Goal: Information Seeking & Learning: Learn about a topic

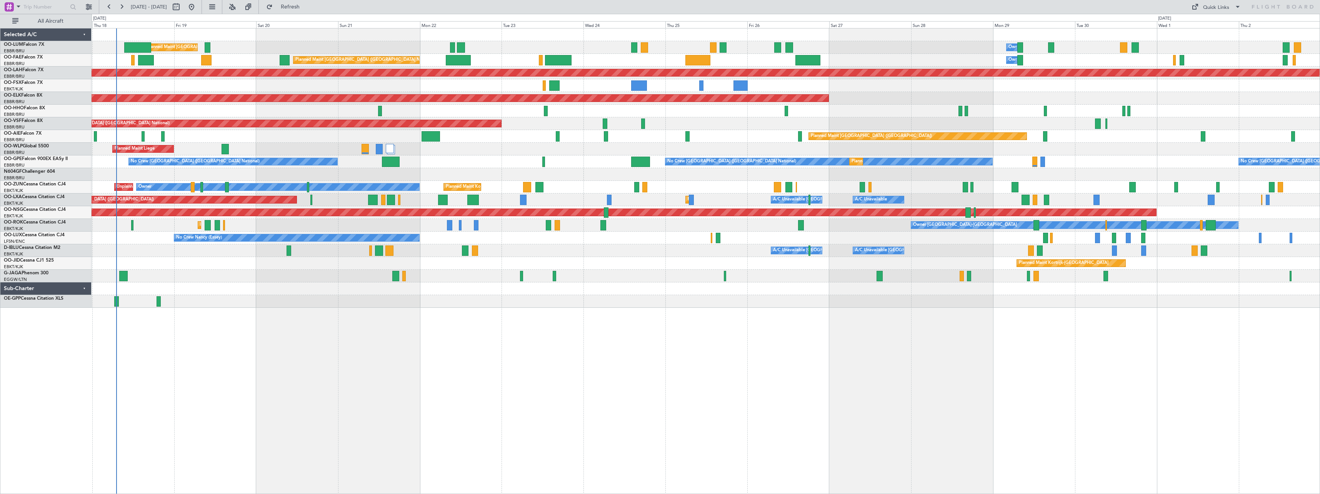
click at [485, 343] on div "Owner Melsbroek Air Base Planned Maint Brussels (Brussels National) Unplanned M…" at bounding box center [706, 261] width 1228 height 466
click at [238, 9] on button at bounding box center [232, 7] width 12 height 12
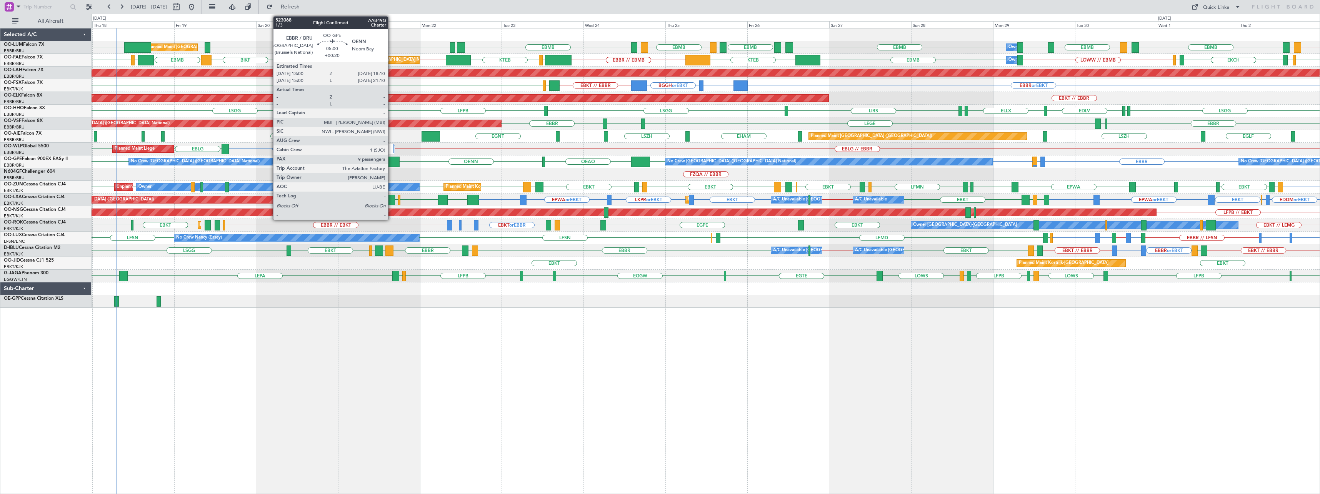
click at [391, 160] on div at bounding box center [391, 162] width 18 height 10
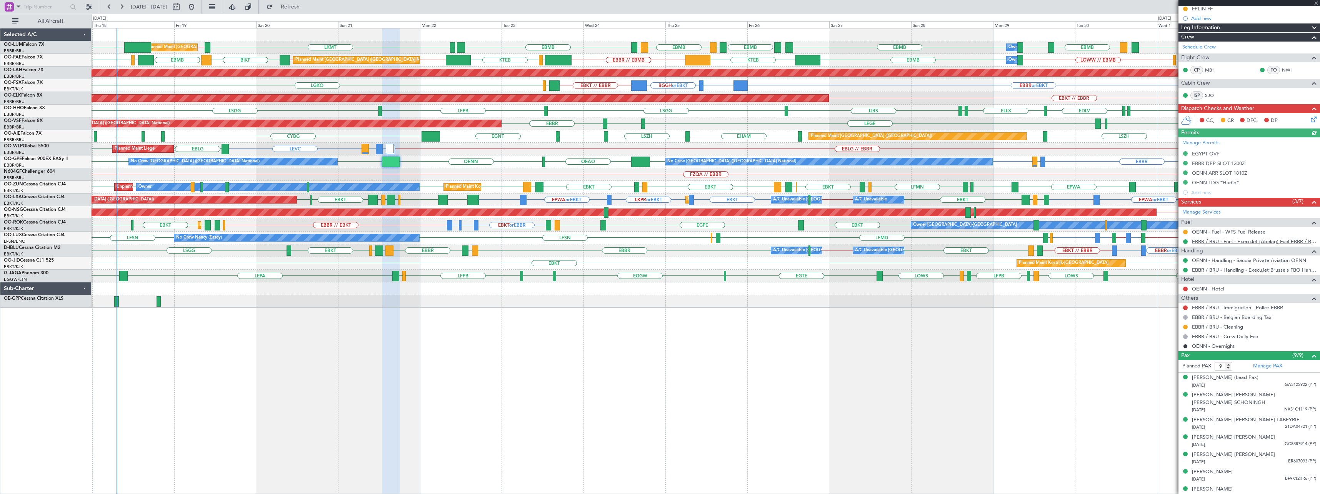
scroll to position [124, 0]
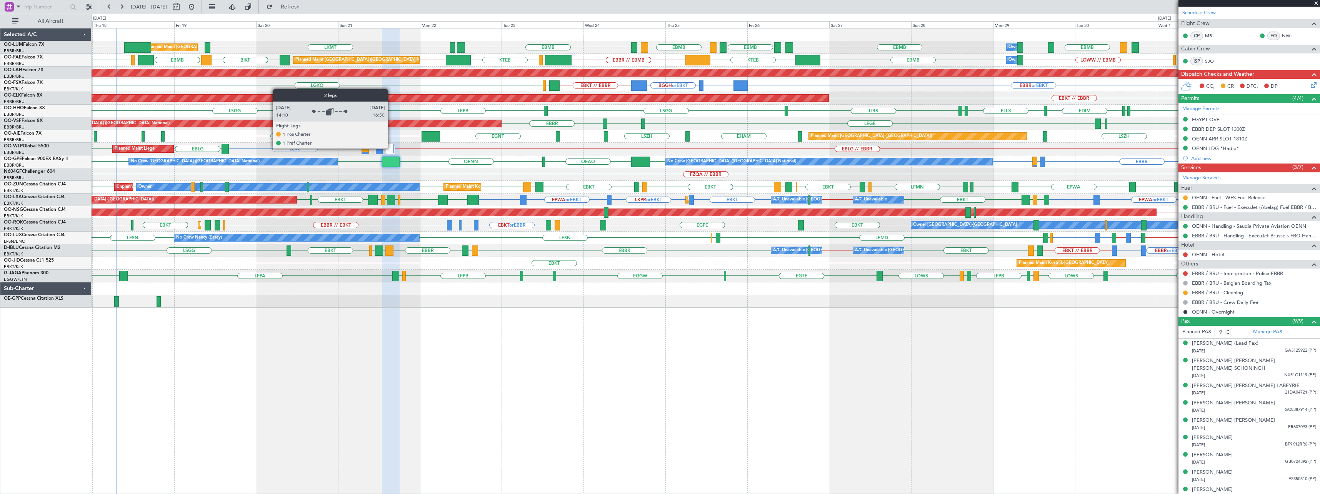
click at [391, 148] on div at bounding box center [390, 148] width 8 height 9
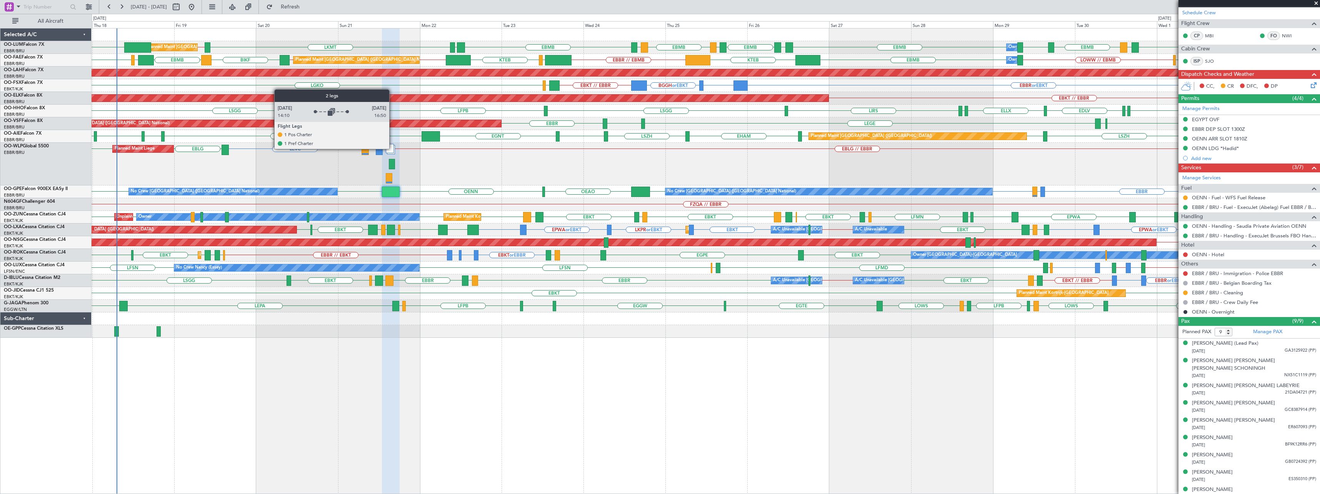
click at [393, 148] on div at bounding box center [390, 148] width 8 height 9
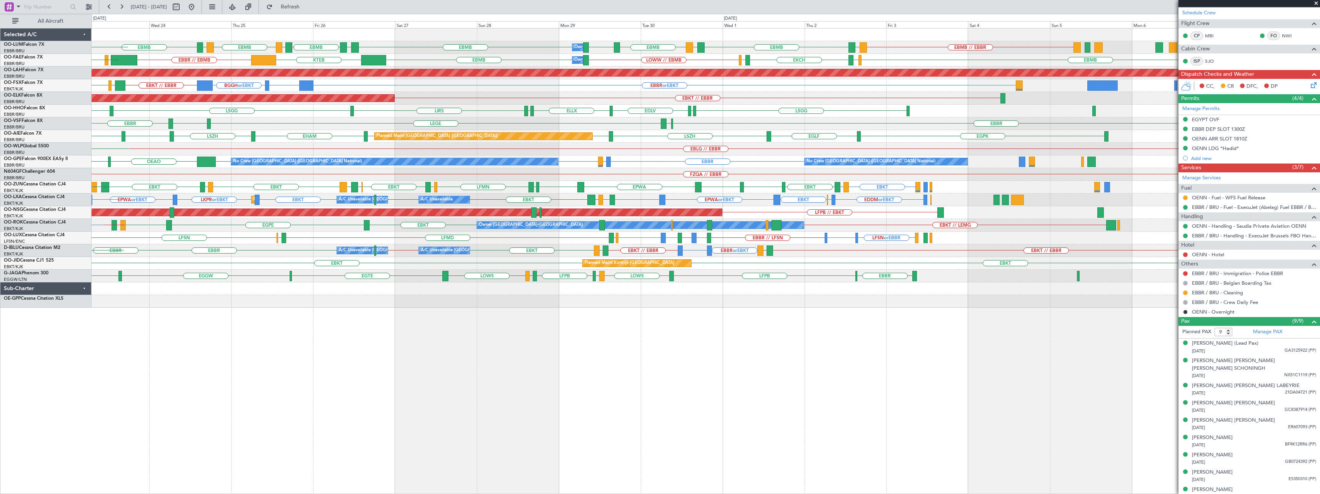
click at [382, 343] on div "EBMB LOWW EBMB EBMB EYKA EBMB EPRZ EBMB EBMB // EBBR EYKA EBMB LEMD EPRZ EBMB O…" at bounding box center [706, 261] width 1228 height 466
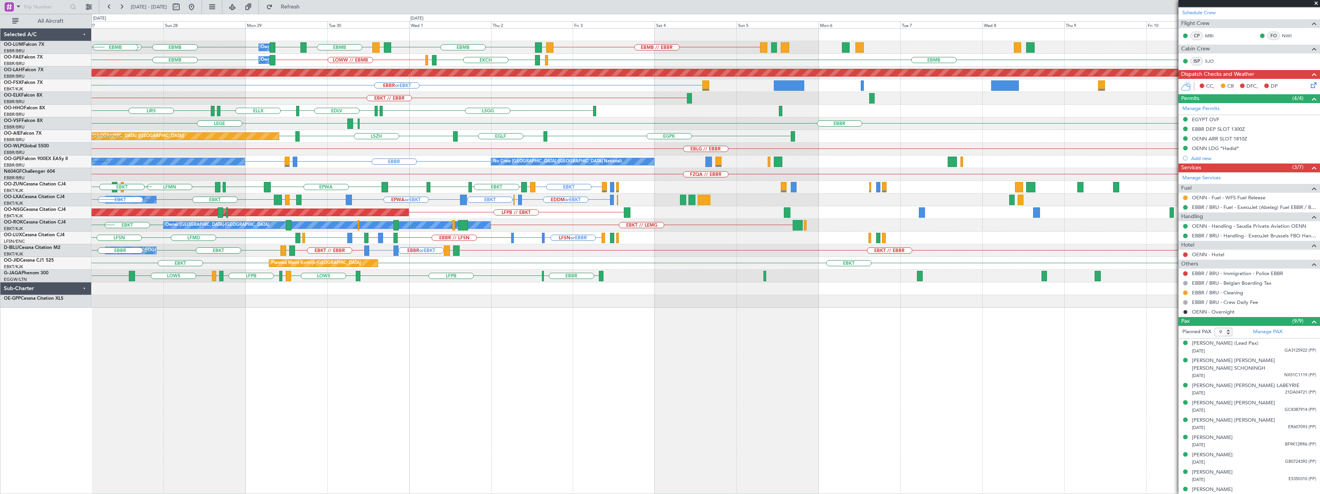
click at [420, 322] on div "EBMB LOWW EBMB EBMB EBMB // EBBR EYKA EBMB LEMD Owner Melsbroek Air Base EPRZ E…" at bounding box center [706, 261] width 1228 height 466
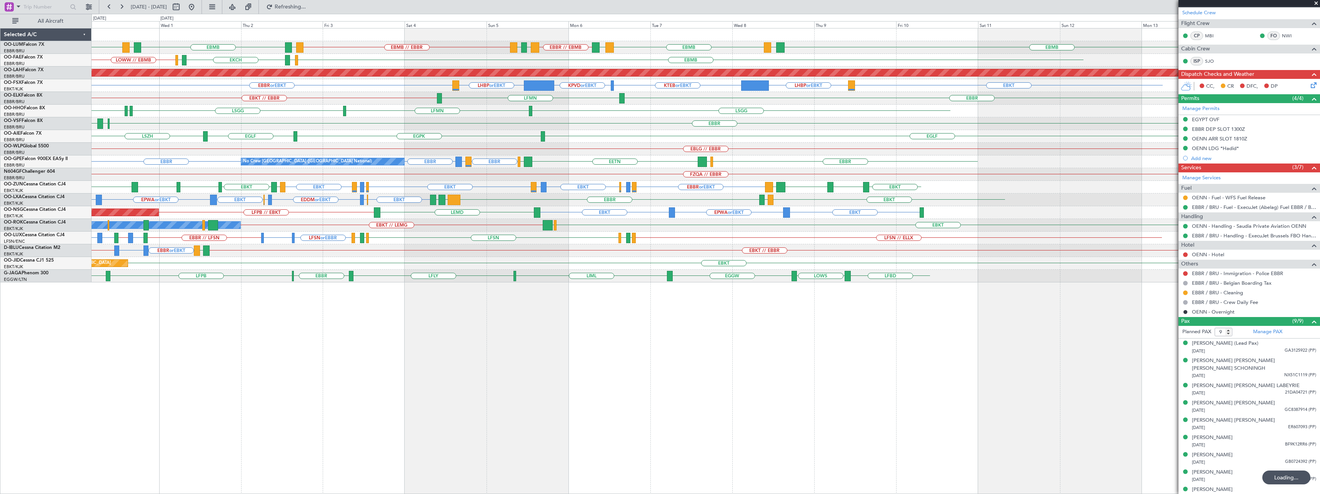
click at [732, 330] on div "EBMB EBMB // EBBR EYKA EBMB LEMD EBMB LATI EBMB BKPR EBBR // EBMB LRSB EYKA Own…" at bounding box center [706, 261] width 1228 height 466
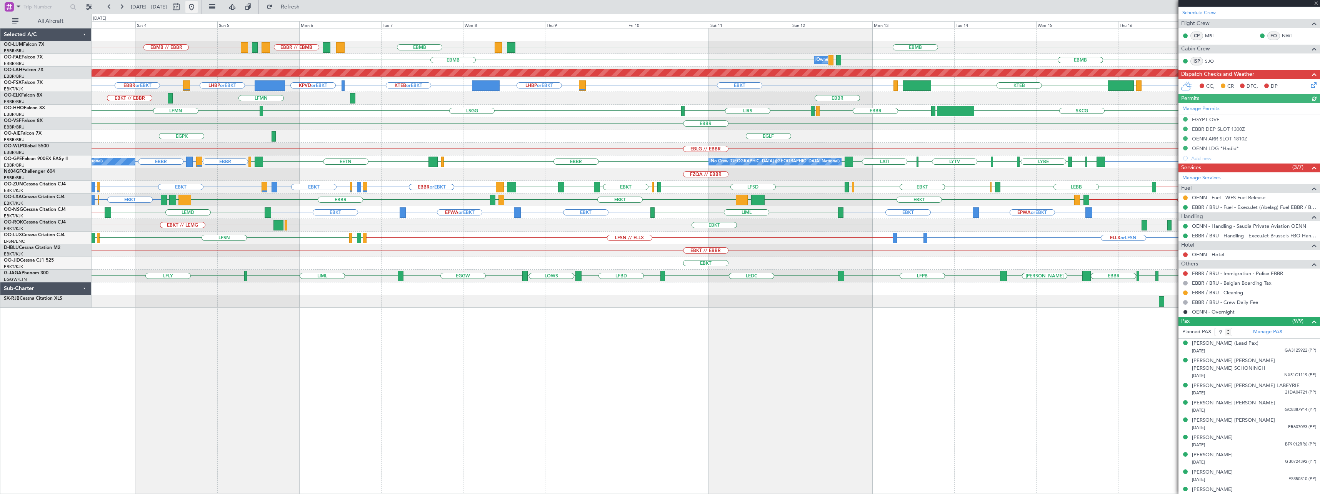
click at [198, 8] on button at bounding box center [191, 7] width 12 height 12
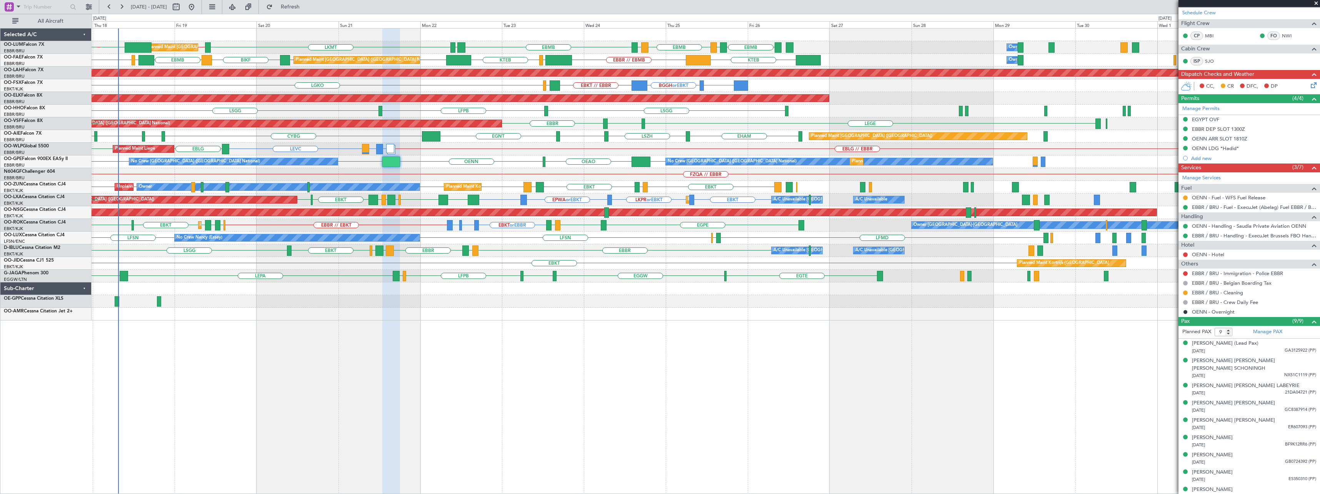
click at [373, 378] on div "LKMT EBBR // EBMB EBBR // EBMB FZAA EBMB EPRZ EBMB EPRZ EBMB EYSA Planned Maint…" at bounding box center [706, 261] width 1228 height 466
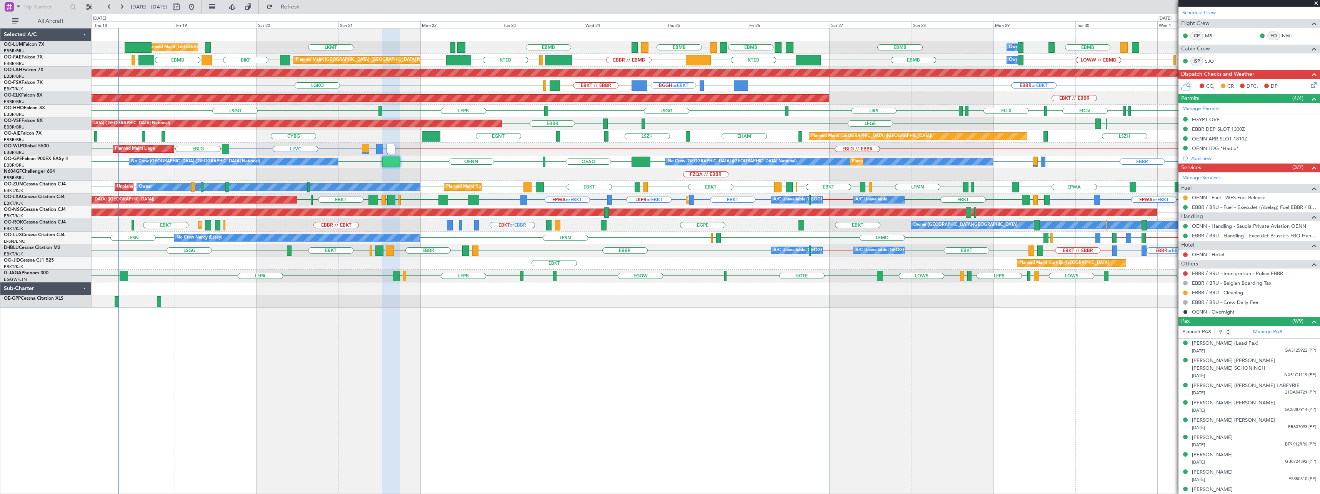
click at [1316, 3] on span at bounding box center [1316, 3] width 8 height 7
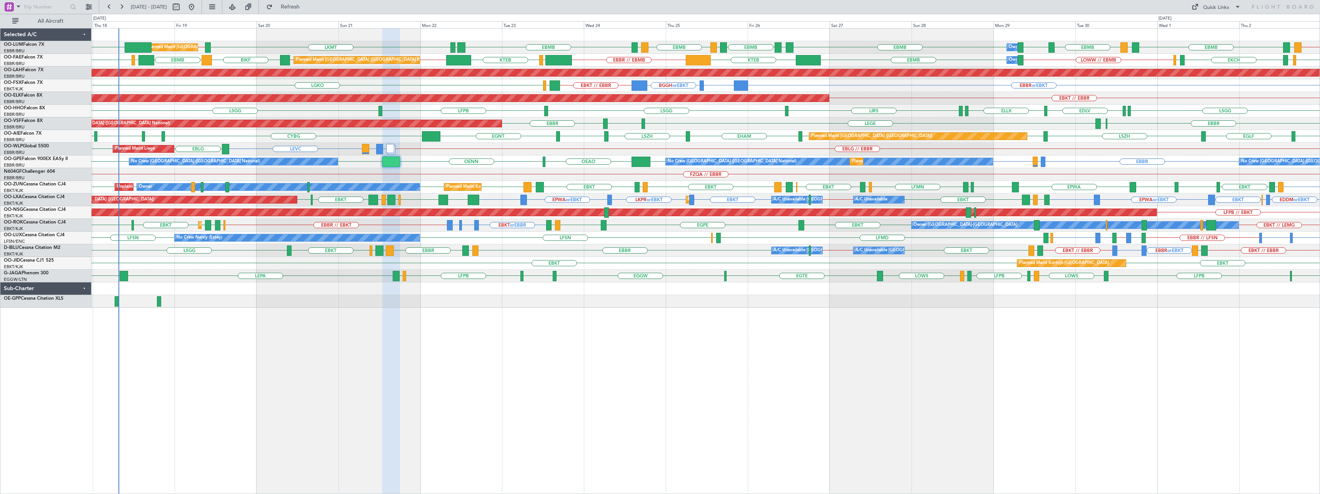
type input "0"
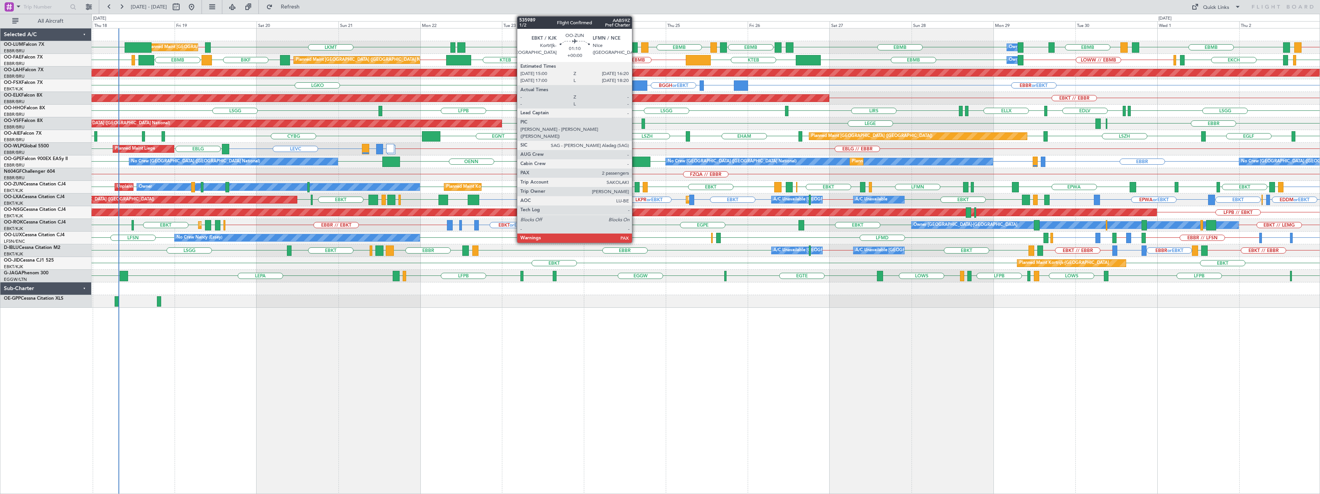
click at [635, 186] on div at bounding box center [637, 187] width 5 height 10
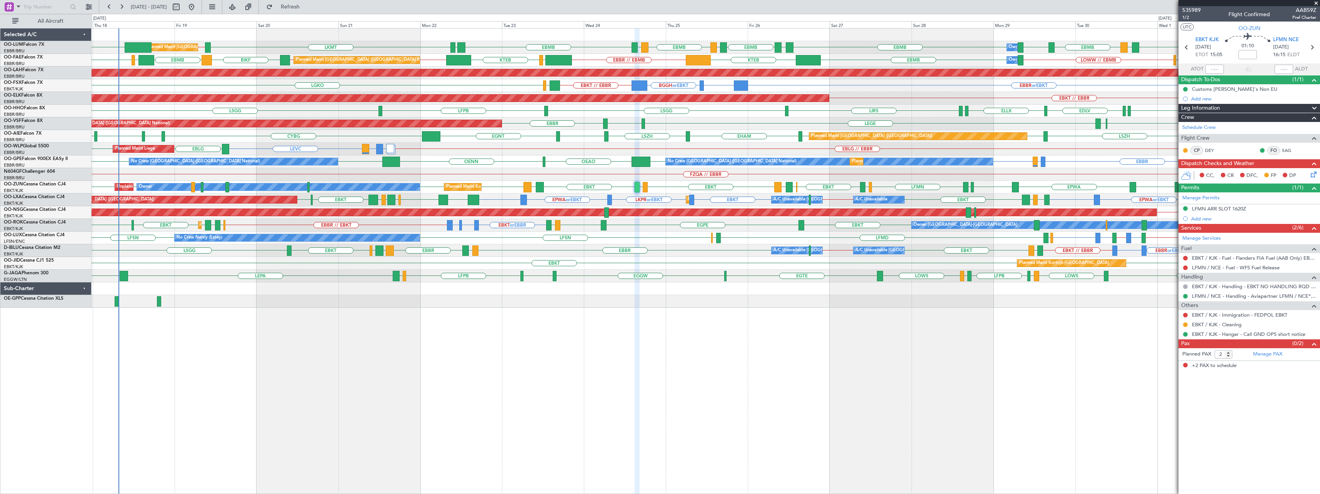
click at [1317, 1] on span at bounding box center [1316, 3] width 8 height 7
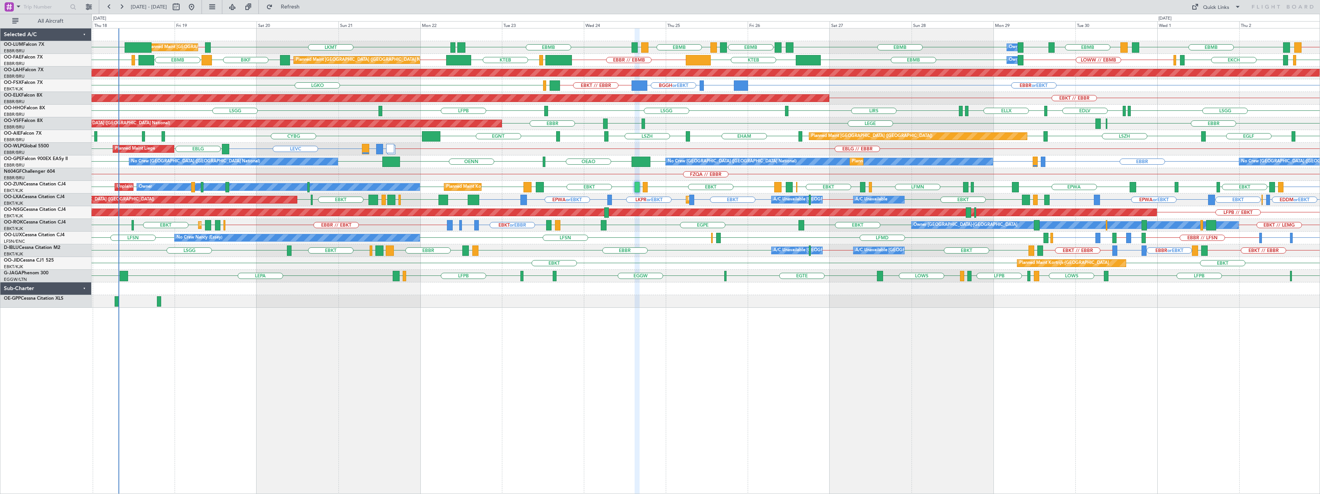
type input "0"
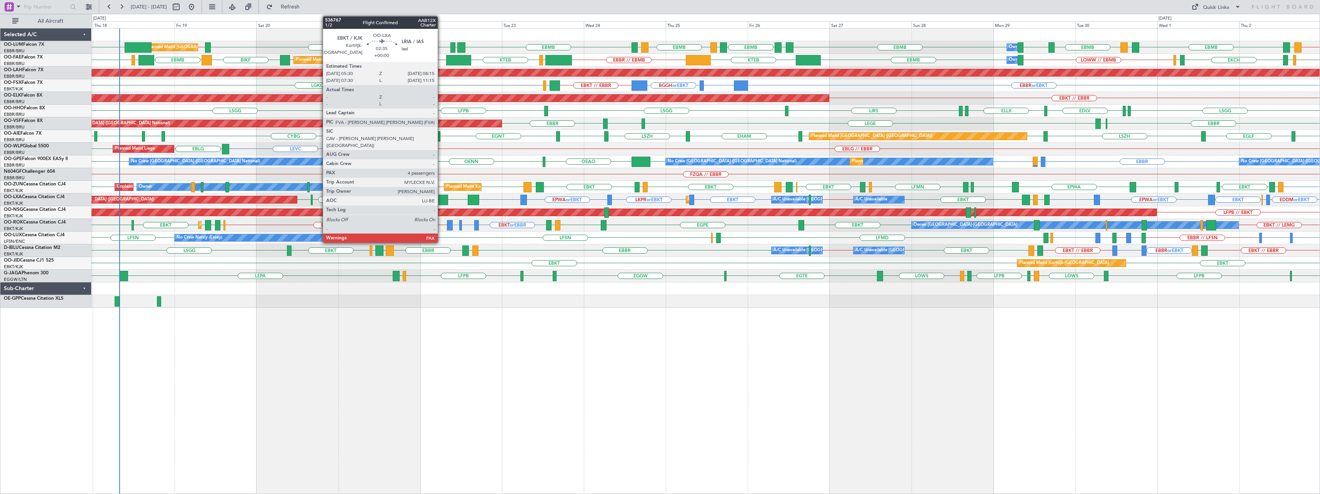
click at [441, 195] on div at bounding box center [443, 200] width 10 height 10
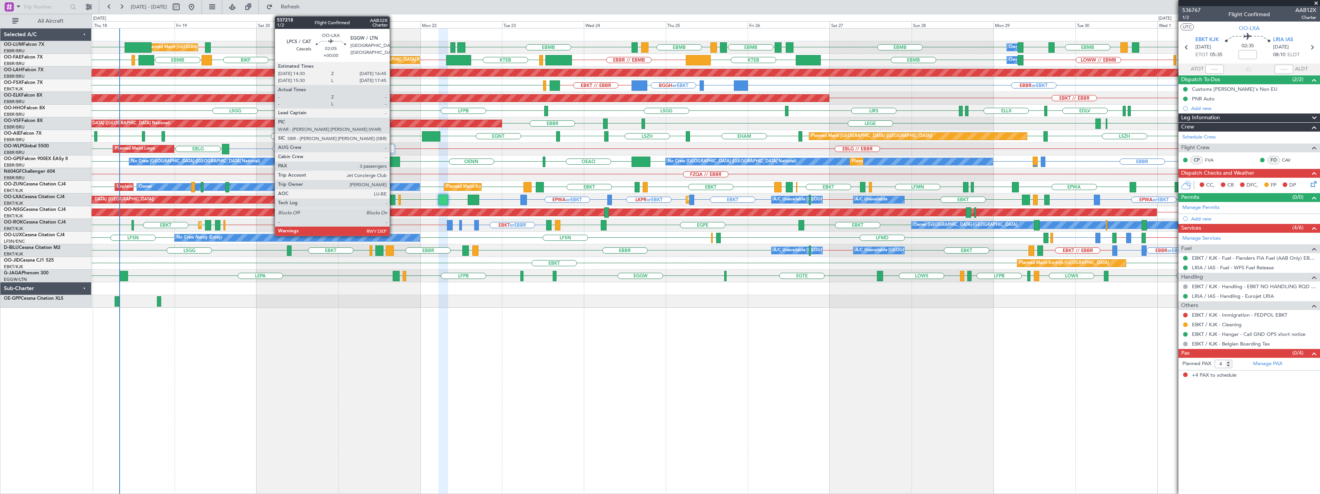
click at [393, 197] on div at bounding box center [391, 200] width 8 height 10
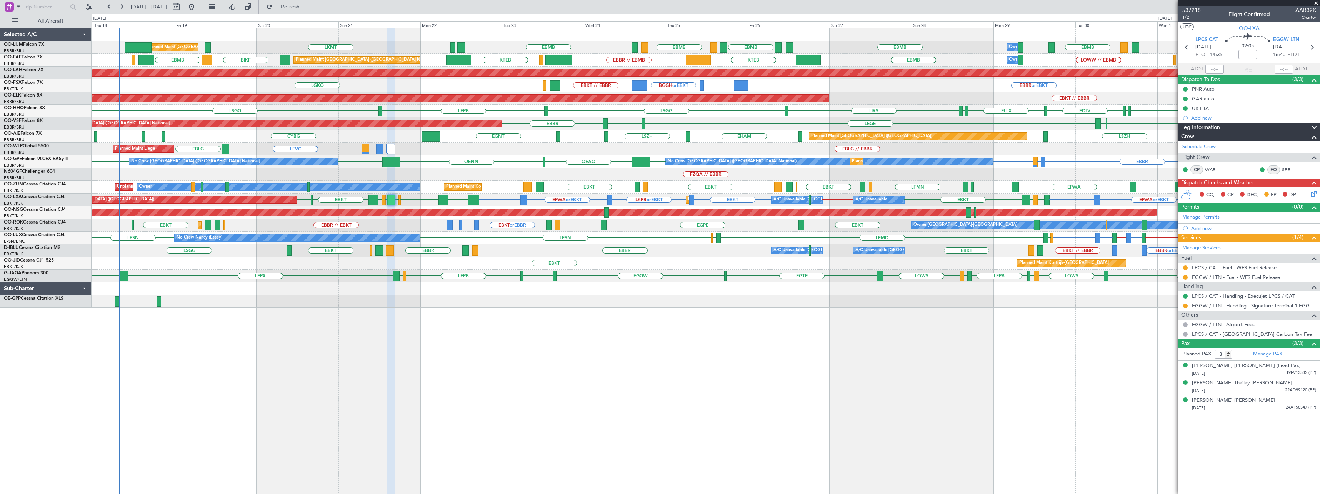
click at [1317, 2] on span at bounding box center [1316, 3] width 8 height 7
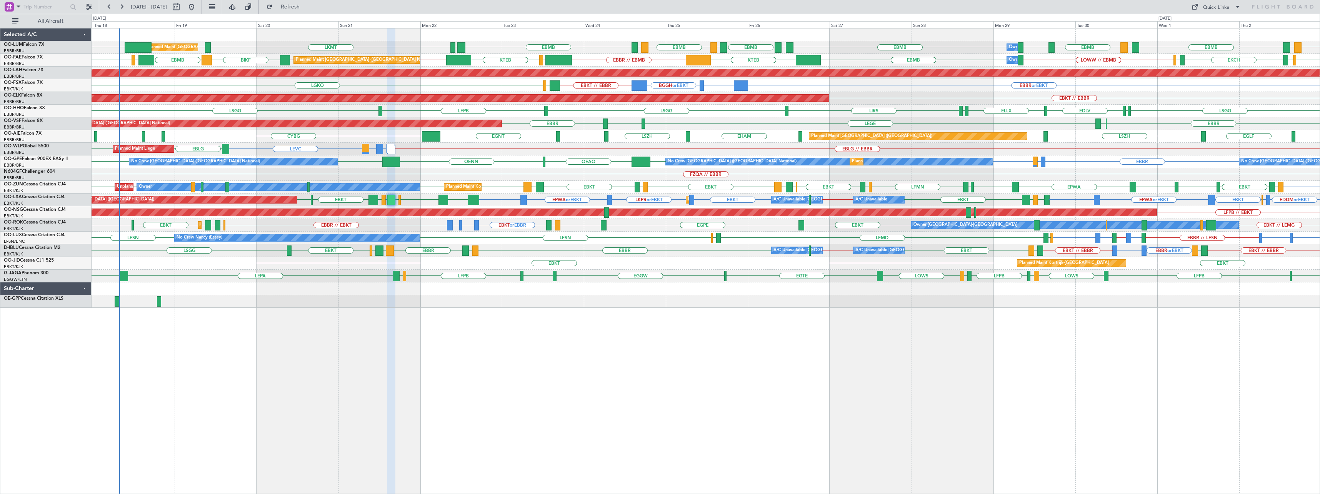
type input "0"
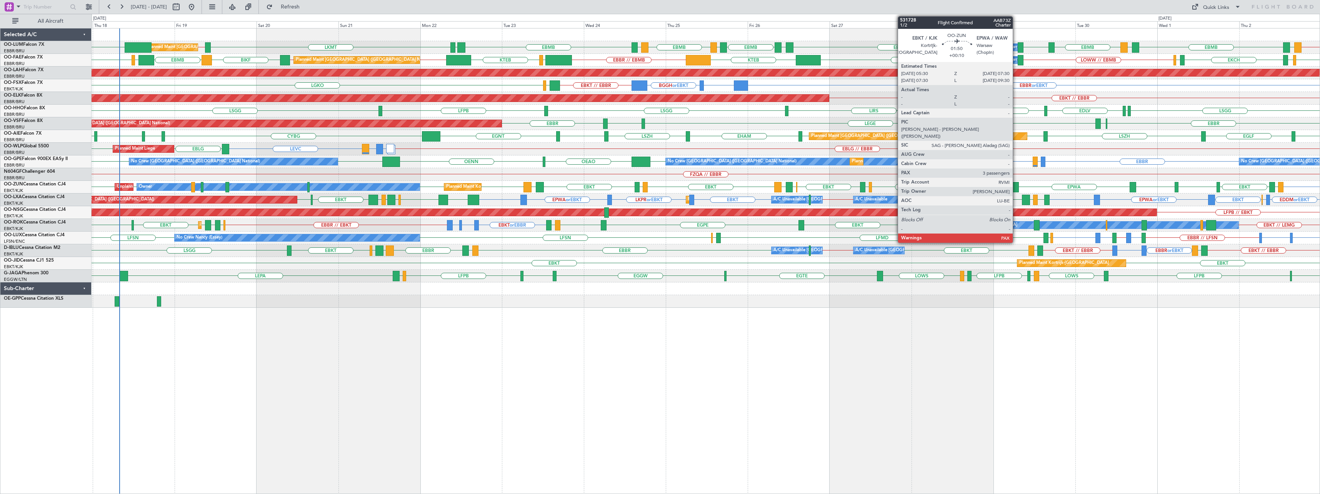
click at [1016, 184] on div at bounding box center [1015, 187] width 7 height 10
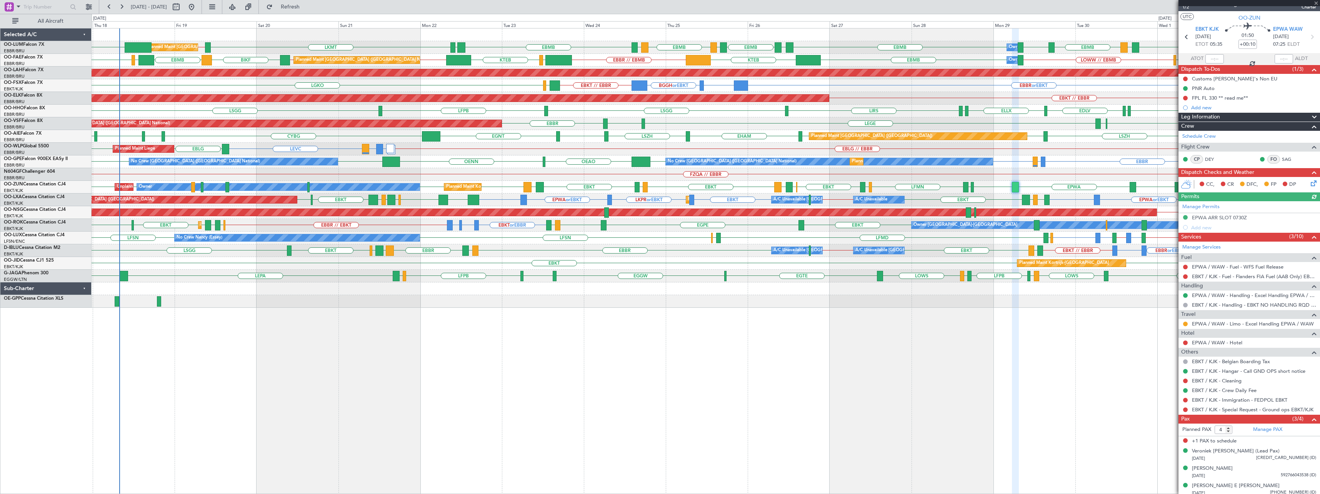
scroll to position [14, 0]
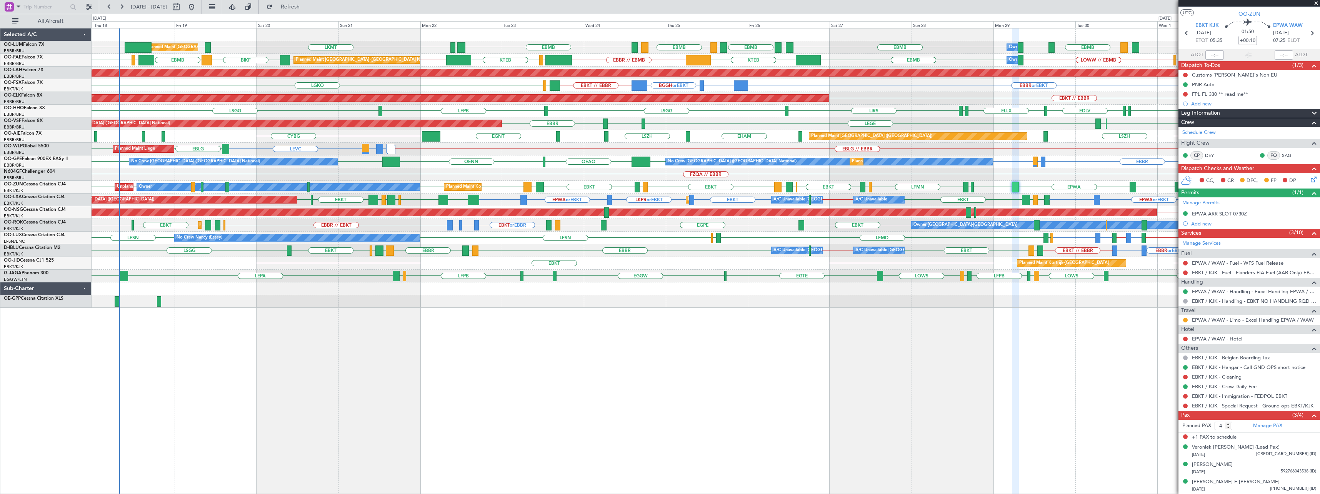
click at [1315, 0] on span at bounding box center [1316, 3] width 8 height 7
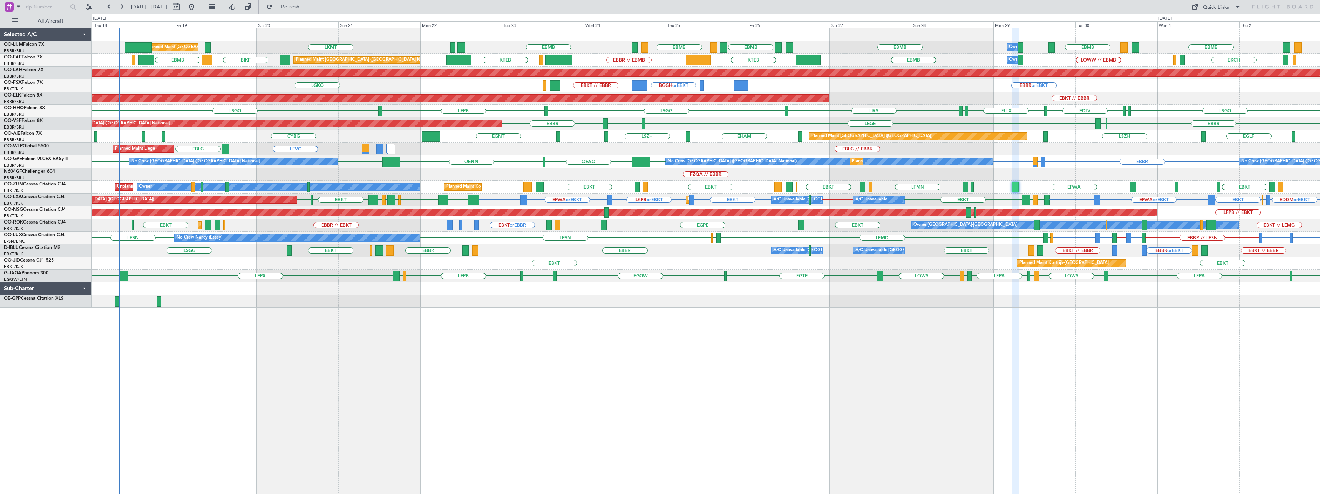
type input "0"
click at [247, 358] on div "LKMT EBBR // EBMB EBBR // EBMB FZAA EBMB // EBBR EYKA EBMB LEMD EBMB LOWW EBMB …" at bounding box center [706, 261] width 1228 height 466
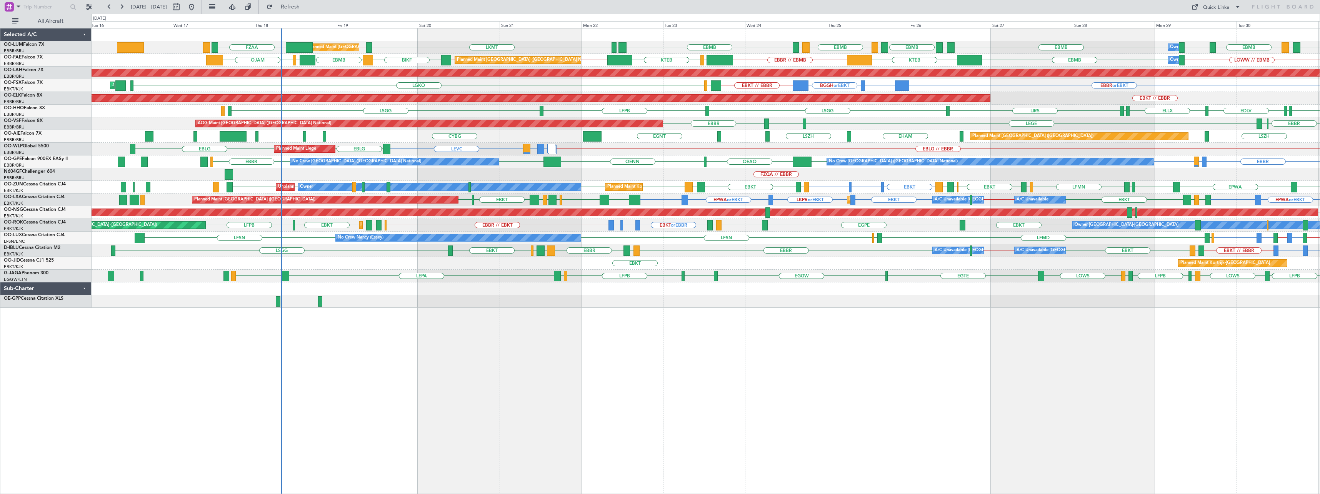
click at [366, 366] on div "LKMT EBBR // EBMB EBBR // EBMB FZAA EBMB LEMD EBMB LOWW EBMB EBMB EYKA EBMB EPR…" at bounding box center [706, 261] width 1228 height 466
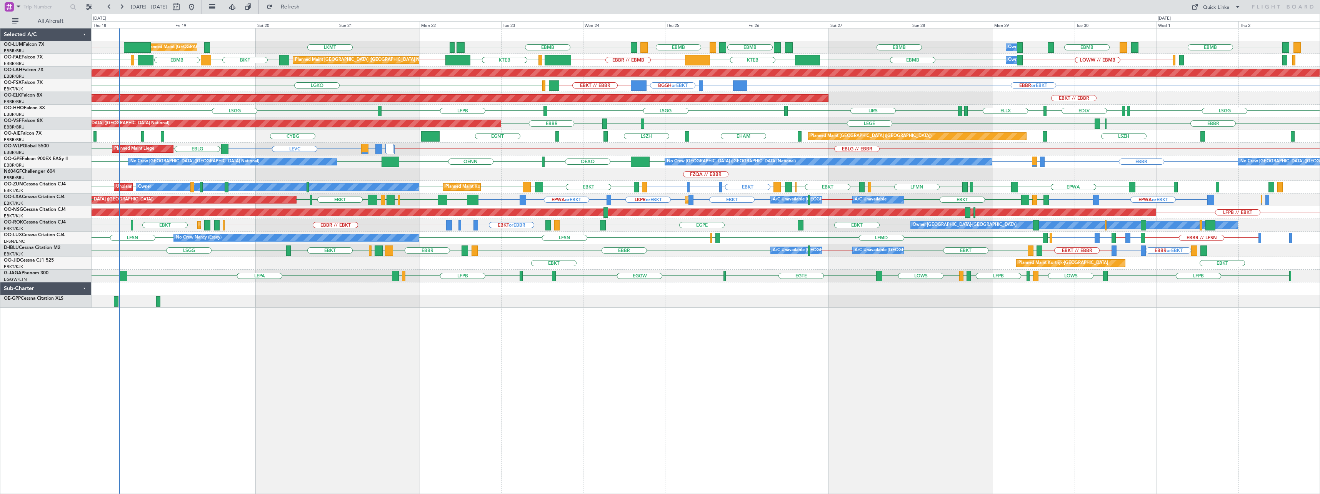
click at [397, 393] on div "Planned Maint Brussels (Brussels National) Owner Melsbroek Air Base LKMT EBBR /…" at bounding box center [706, 261] width 1228 height 466
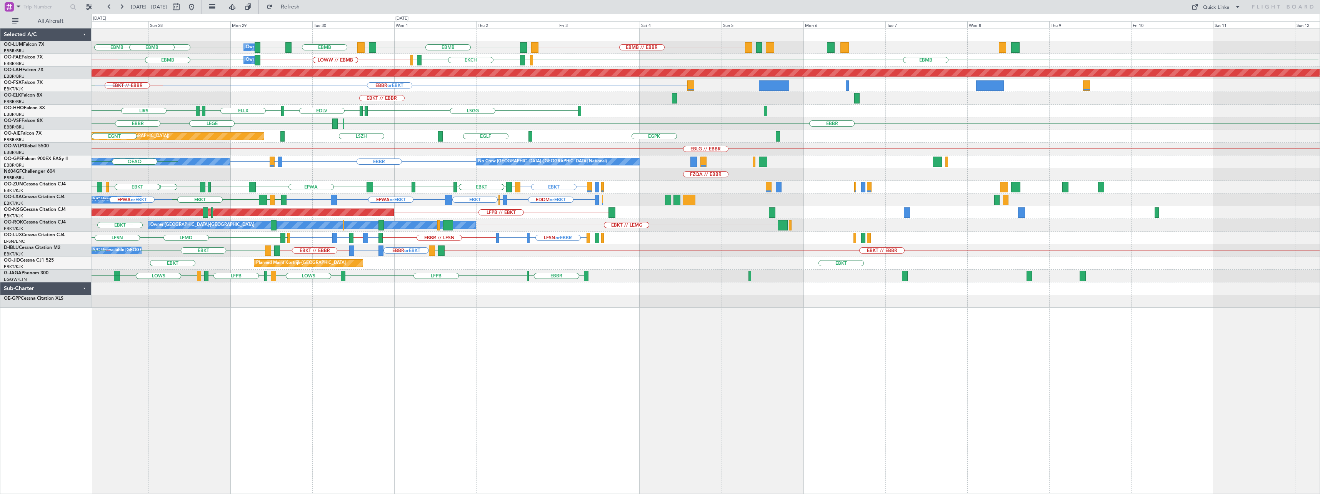
click at [504, 170] on div "Owner Melsbroek Air Base EBMB // EBBR EYKA EBMB LEMD EBMB LOWW EBMB EBMB EPRZ E…" at bounding box center [706, 167] width 1228 height 279
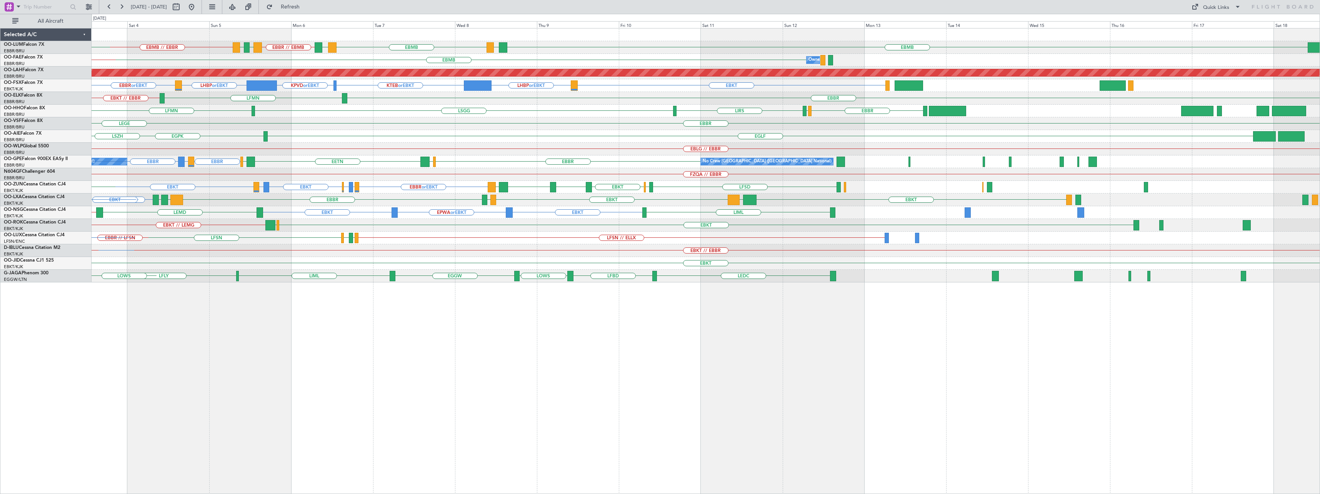
click at [429, 157] on div "EBMB // EBBR EBMB LATI EBMB BKPR EBBR // EBMB LRSB EYKA EYKA EBMB LEMD EBMB EBM…" at bounding box center [706, 155] width 1228 height 254
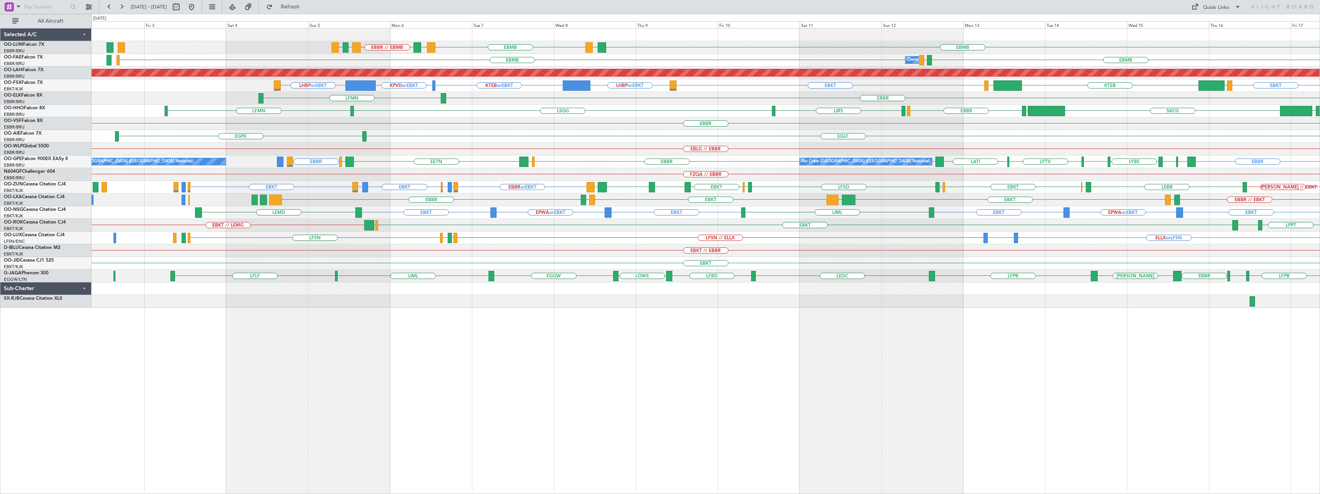
click at [538, 138] on div "EGPK EGLF UTSA RJAA Planned Maint London (Farnborough)" at bounding box center [706, 136] width 1228 height 13
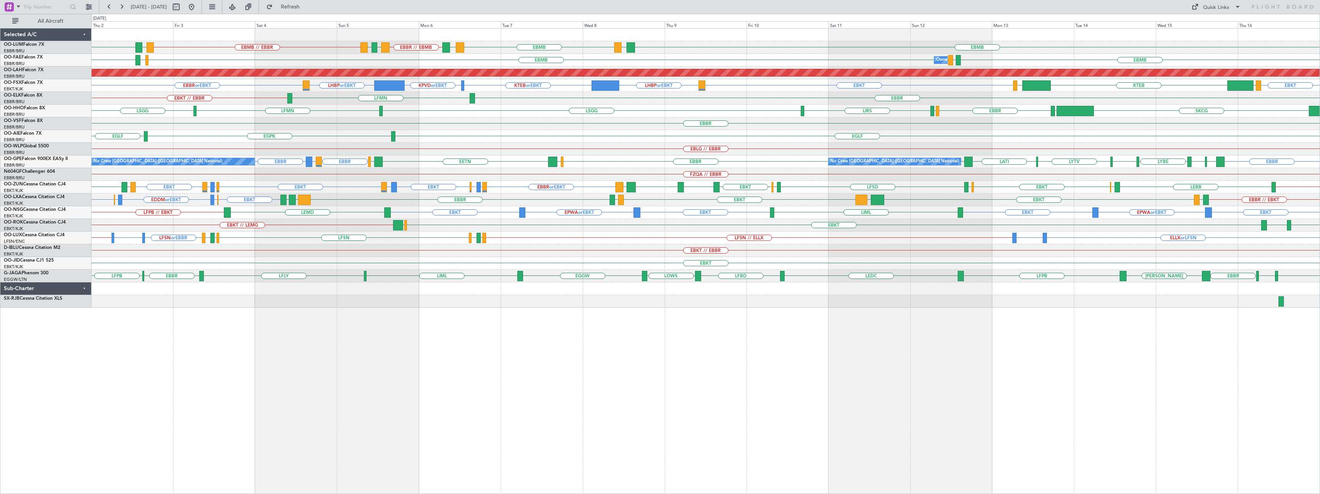
click at [245, 421] on div "EBMB // EBBR EYKA EBMB EBMB LATI EBMB BKPR EBBR // EBMB LRSB EYKA Owner Melsbro…" at bounding box center [706, 261] width 1228 height 466
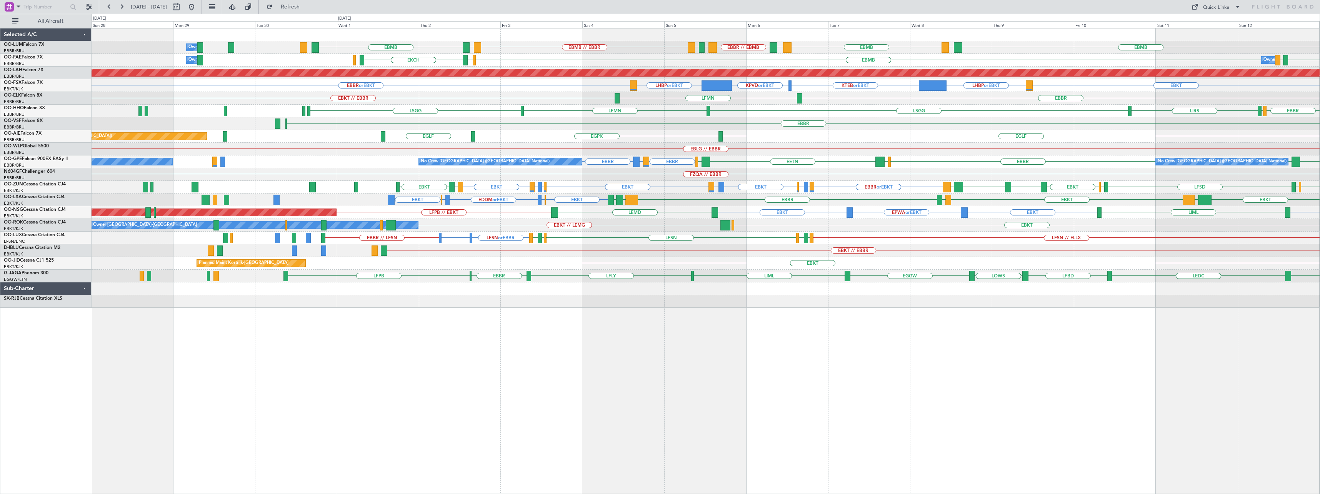
click at [741, 386] on div "EBMB // EBBR EYKA EBMB EBMB LATI EBMB BKPR EBBR // EBMB LRSB EYKA Owner Melsbro…" at bounding box center [706, 261] width 1228 height 466
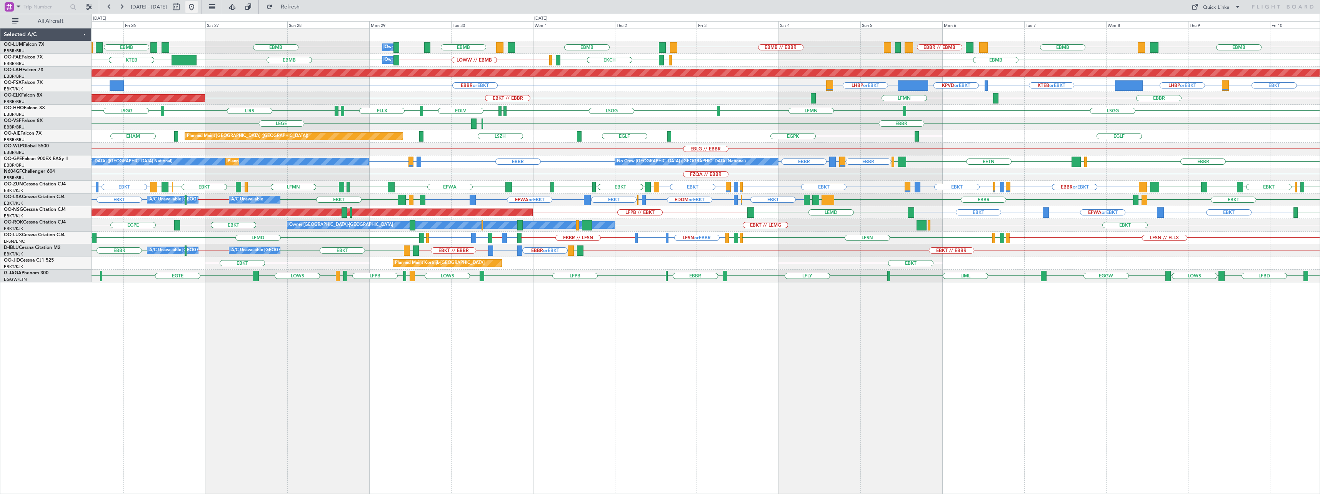
click at [198, 10] on button at bounding box center [191, 7] width 12 height 12
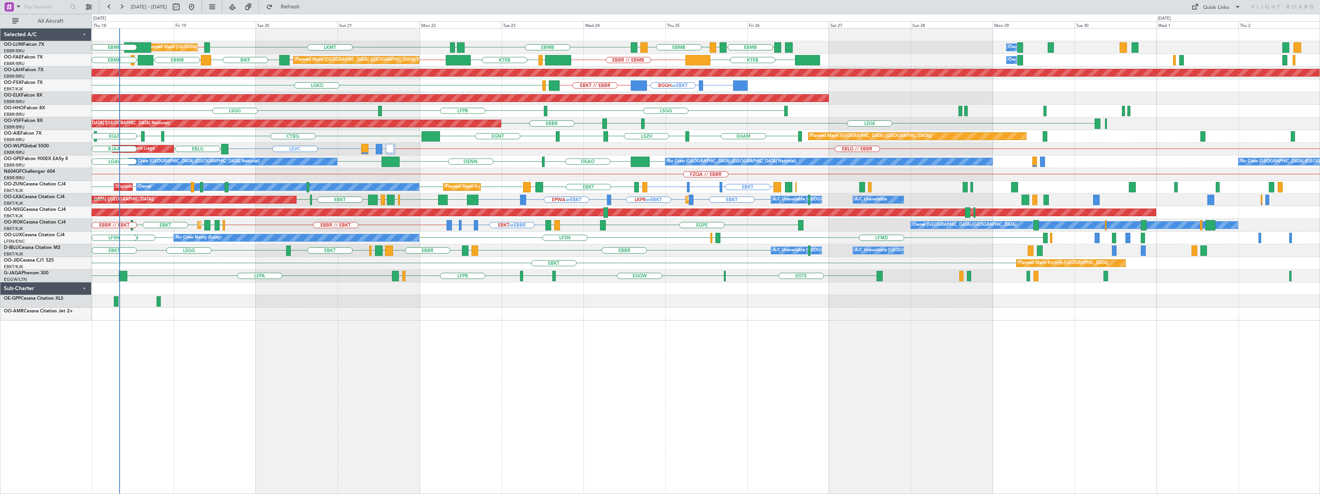
click at [370, 361] on div "LKMT EBBR // EBMB EBBR // EBMB FZAA EBMB EPRZ EBMB EPRZ EBMB EYSA Planned Maint…" at bounding box center [706, 261] width 1228 height 466
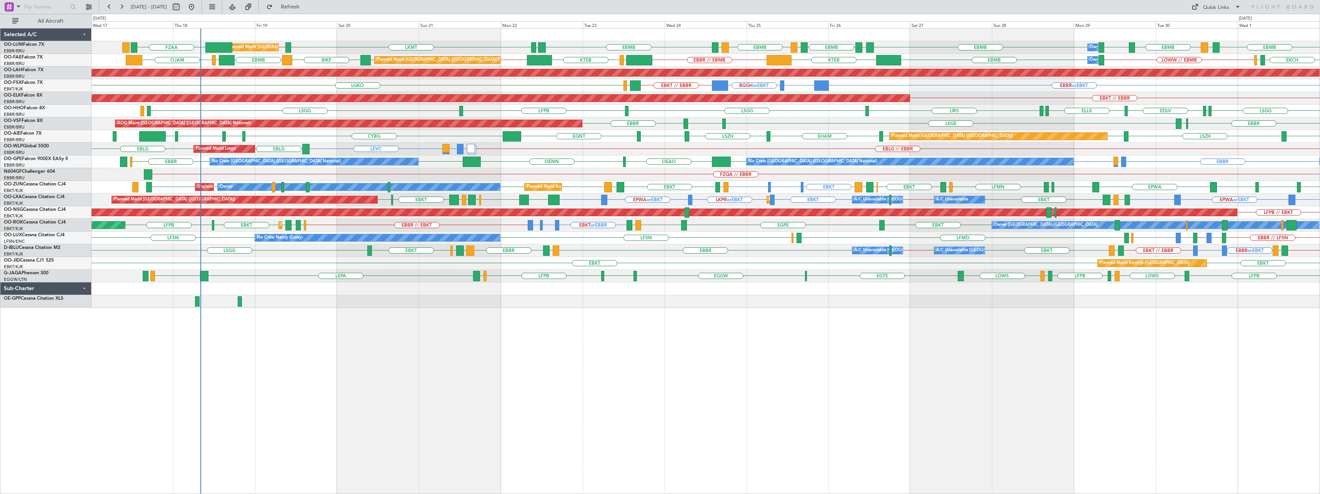
click at [316, 134] on div "Planned Maint London (Farnborough) CYBG CYUL KBED KTEB EGLF LSZH EGLF EGLF EHAM…" at bounding box center [706, 136] width 1228 height 13
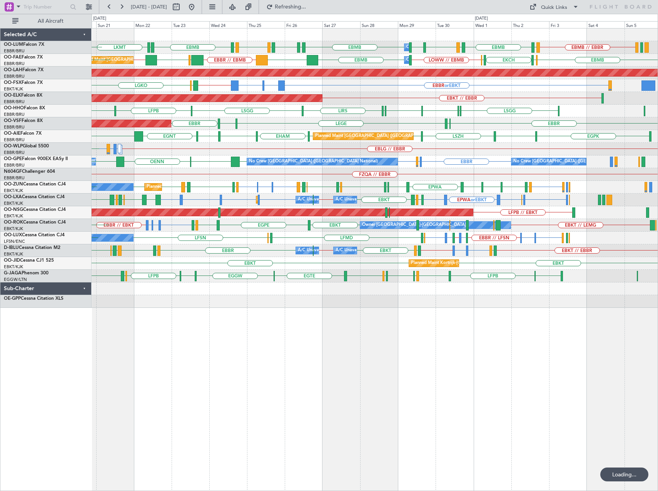
click at [275, 121] on div "EBMB // EBBR EYKA EBMB LEMD EBMB LKMT LOWW EBMB EBMB EYKA EBMB EPRZ EBMB EPRZ E…" at bounding box center [375, 167] width 566 height 279
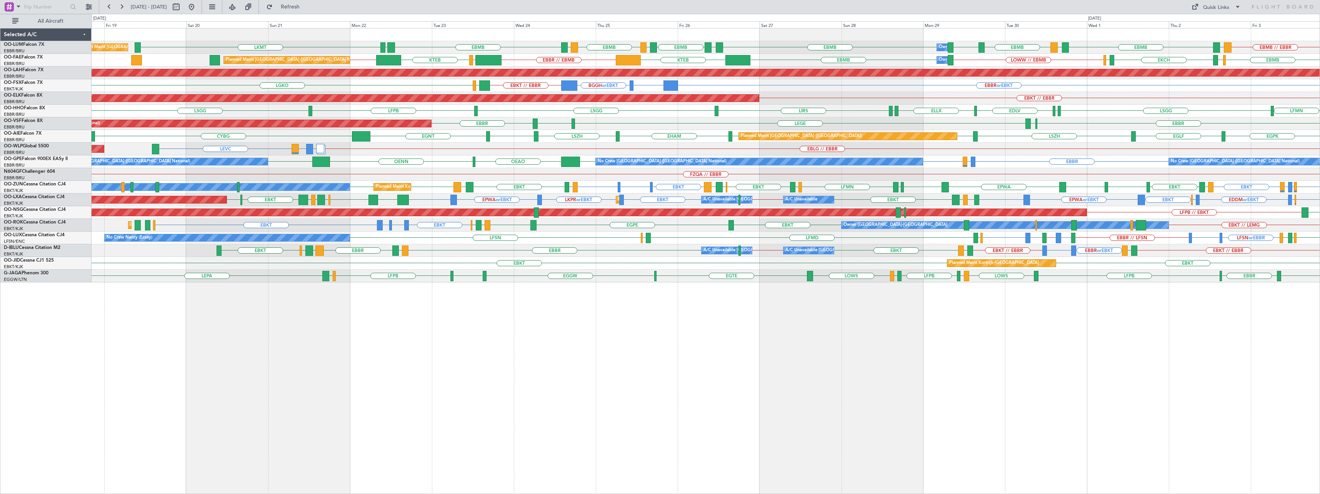
click at [484, 325] on div "LKMT EBMB // EBBR EYKA EBMB LEMD EBMB LOWW EBMB EBMB EYKA EBMB EPRZ EBMB EPRZ E…" at bounding box center [706, 261] width 1228 height 466
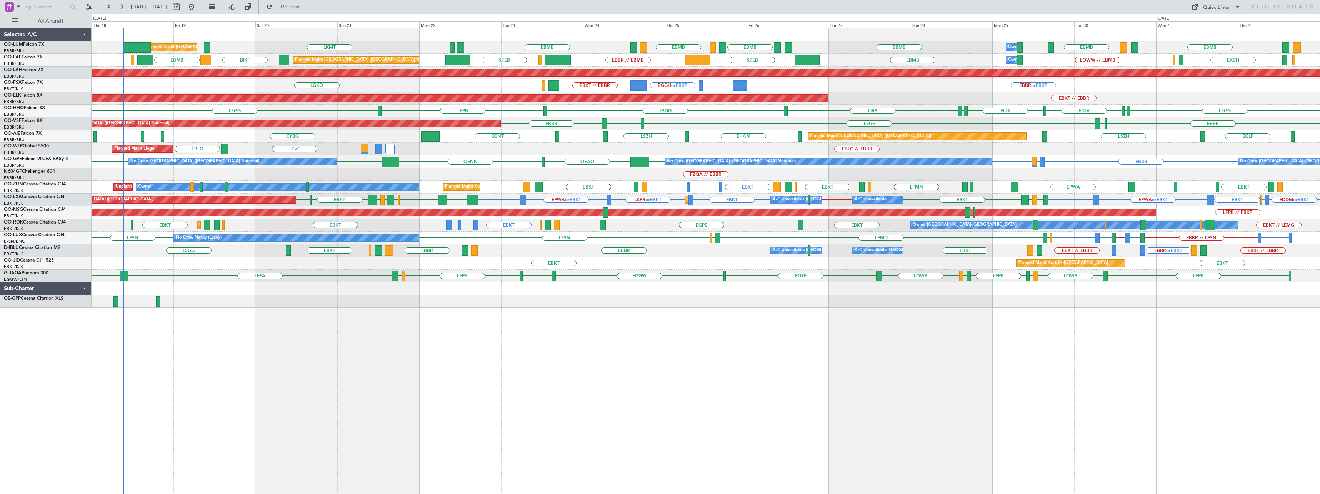
click at [335, 330] on div "Owner Melsbroek Air Base Planned Maint Brussels (Brussels National) LKMT EBBR /…" at bounding box center [706, 261] width 1228 height 466
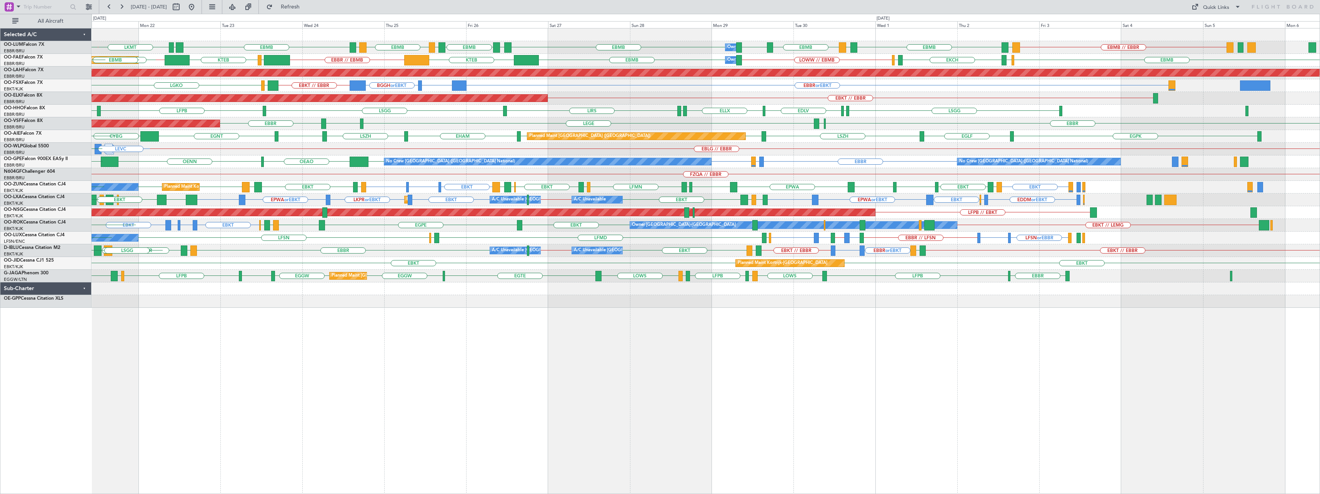
click at [301, 401] on div "LKMT EBMB // EBBR EYKA EBMB LEMD EBMB LOWW EBMB EBMB EYKA EBMB EPRZ EBMB EPRZ E…" at bounding box center [706, 261] width 1228 height 466
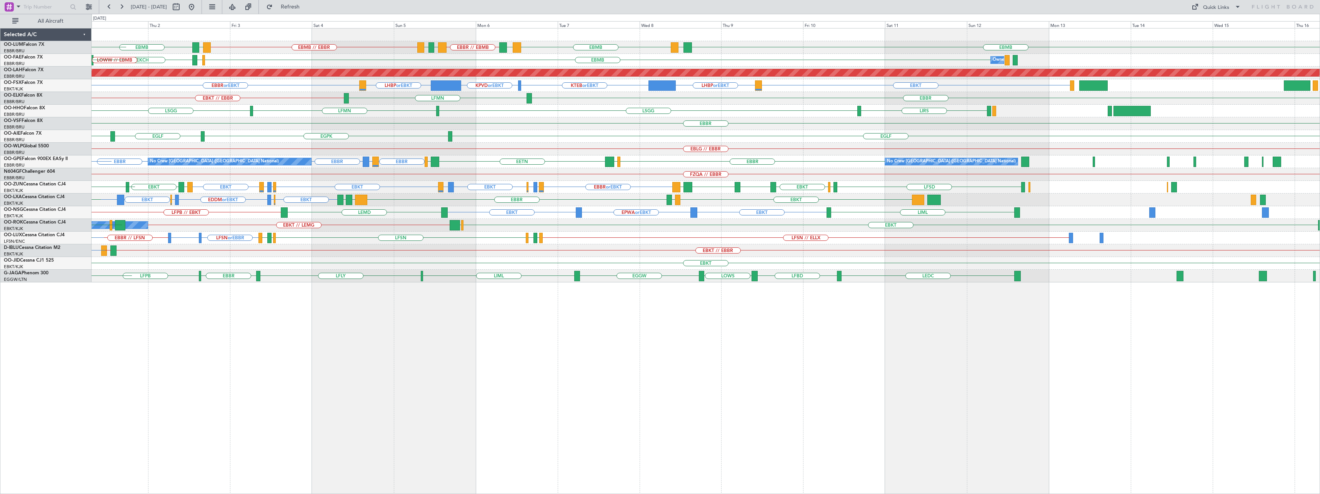
click at [591, 416] on div "EBMB LATI EBMB BKPR EBBR // EBMB LRSB EYKA EBMB // EBBR EYKA EBMB LEMD EBMB LOW…" at bounding box center [706, 261] width 1228 height 466
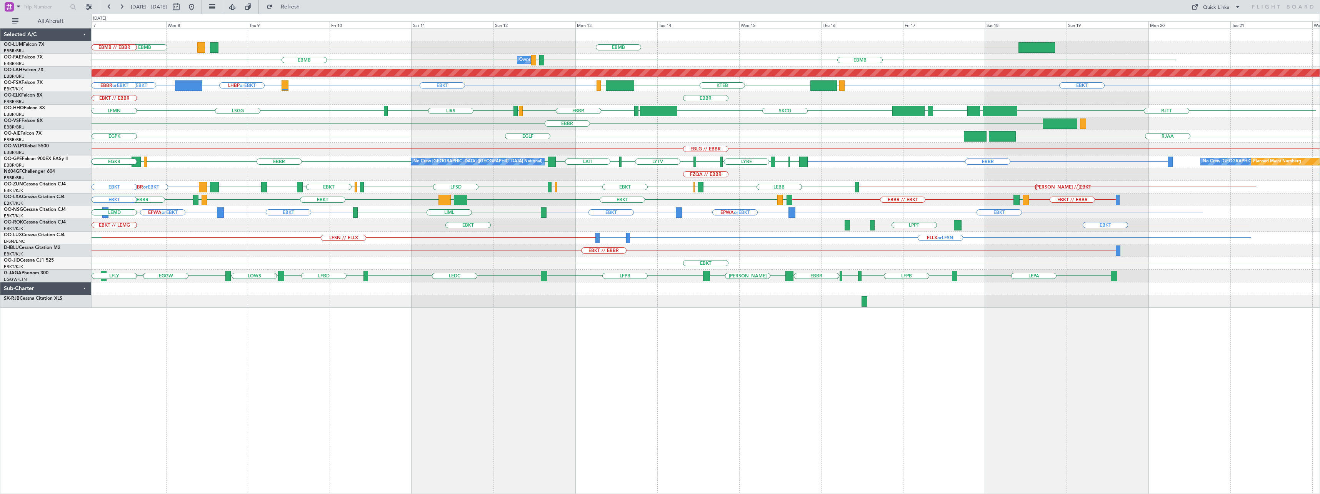
click at [723, 378] on div "EBMB LATI EBMB EYKA LRSB EBBR // EBMB BKPR EBMB // EBBR Owner Melsbroek Air Bas…" at bounding box center [706, 261] width 1228 height 466
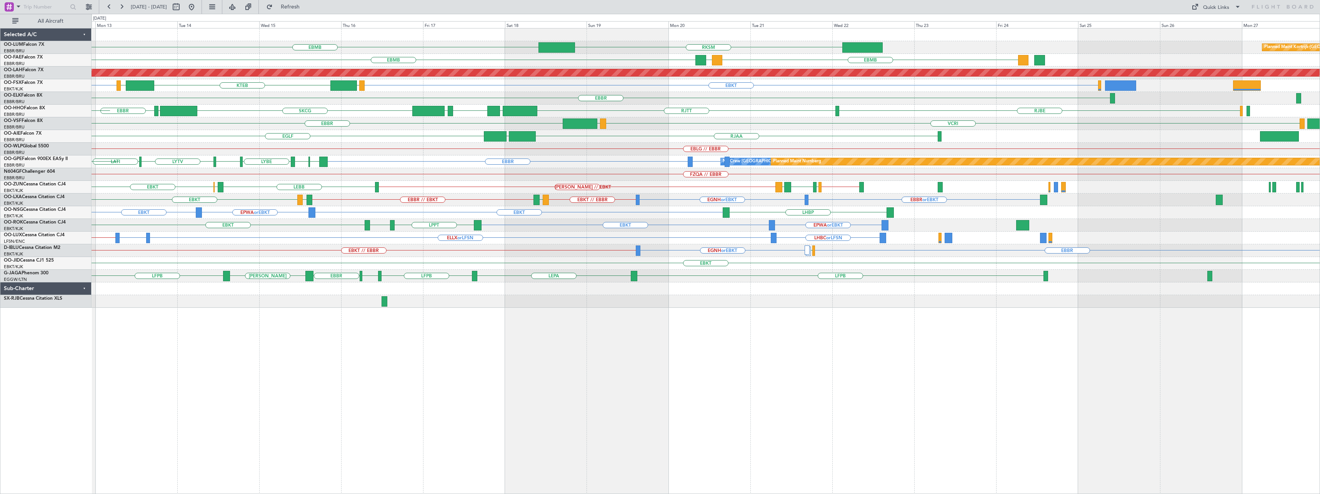
click at [458, 381] on div "EBMB RKSM Planned Maint Kortrijk-Wevelgem EBMB EBMB GMFK LIMJ EBMB Owner Melsbr…" at bounding box center [706, 261] width 1228 height 466
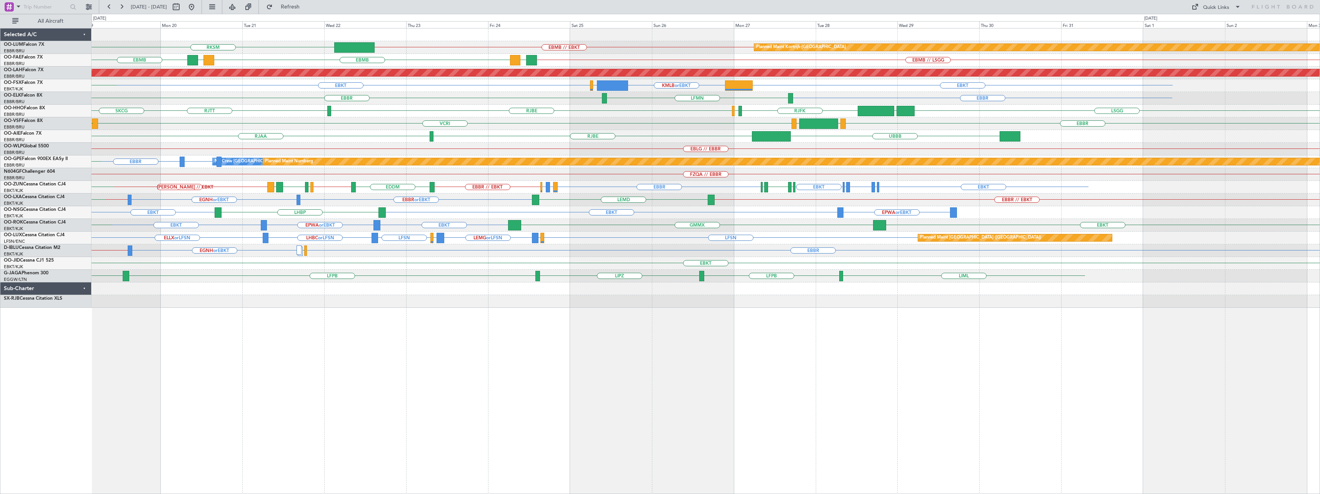
click at [718, 359] on div "Planned Maint Kortrijk-Wevelgem RKSM EBMB // EBKT EBMB EBMB EBMB // LSGG GMFK E…" at bounding box center [706, 261] width 1228 height 466
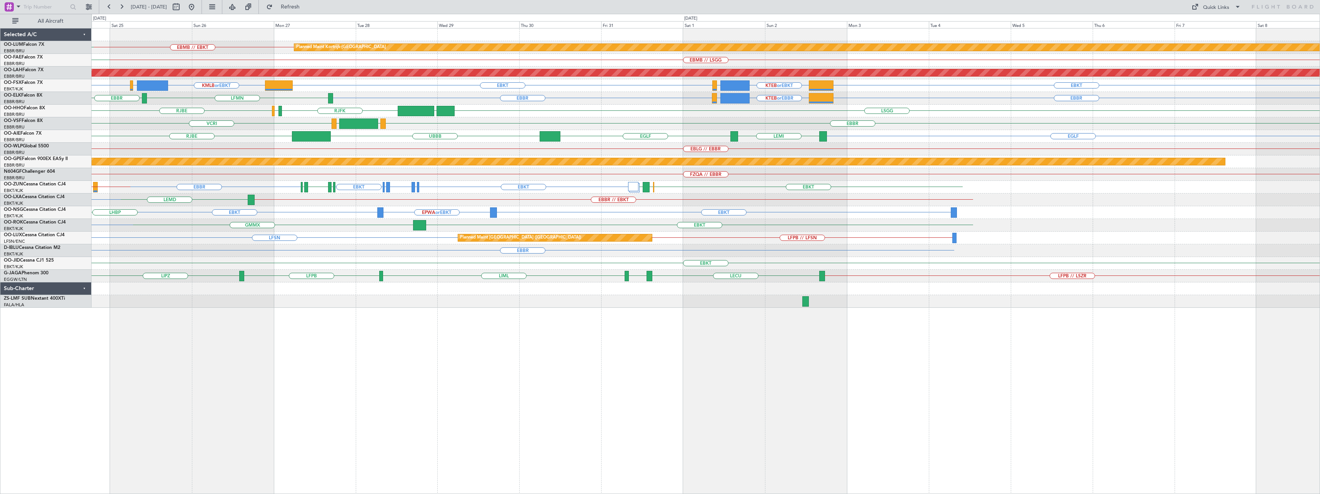
click at [591, 367] on div "EBMB // EBKT Planned Maint Kortrijk-Wevelgem RKSM EBMB // LSGG GMFK EBMB Planne…" at bounding box center [706, 261] width 1228 height 466
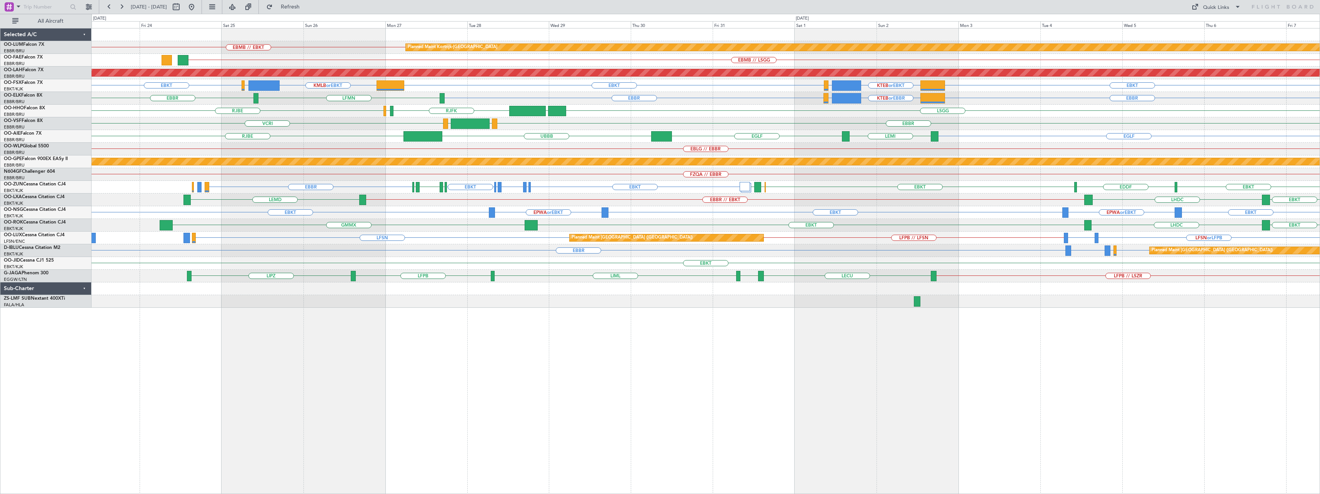
click at [507, 361] on div "EBMB // EBKT Planned Maint Kortrijk-Wevelgem EBMB // LSGG Planned Maint Alton-s…" at bounding box center [706, 261] width 1228 height 466
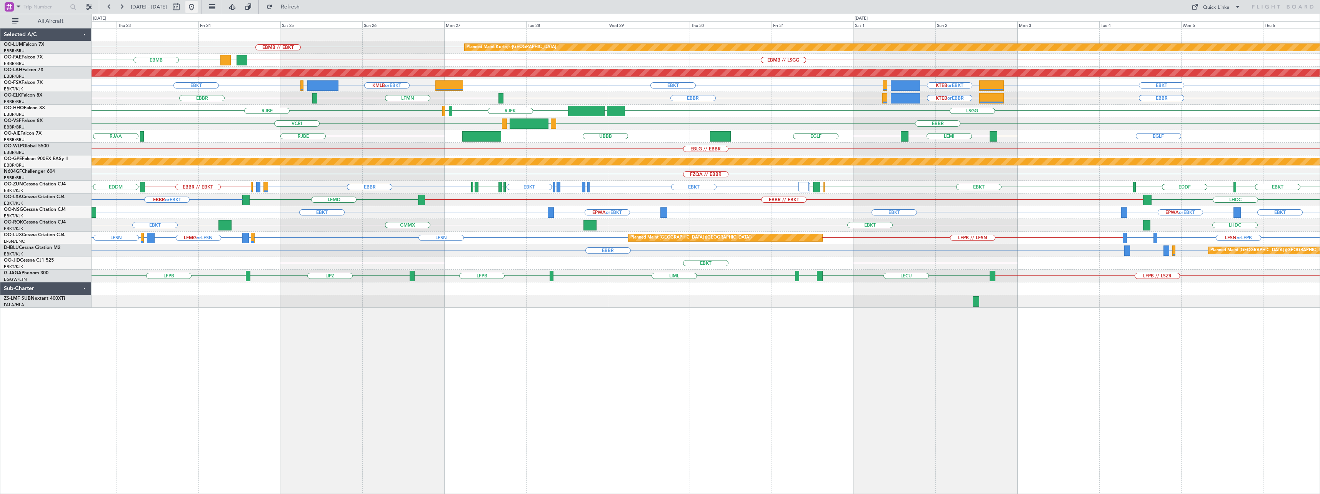
click at [198, 10] on button at bounding box center [191, 7] width 12 height 12
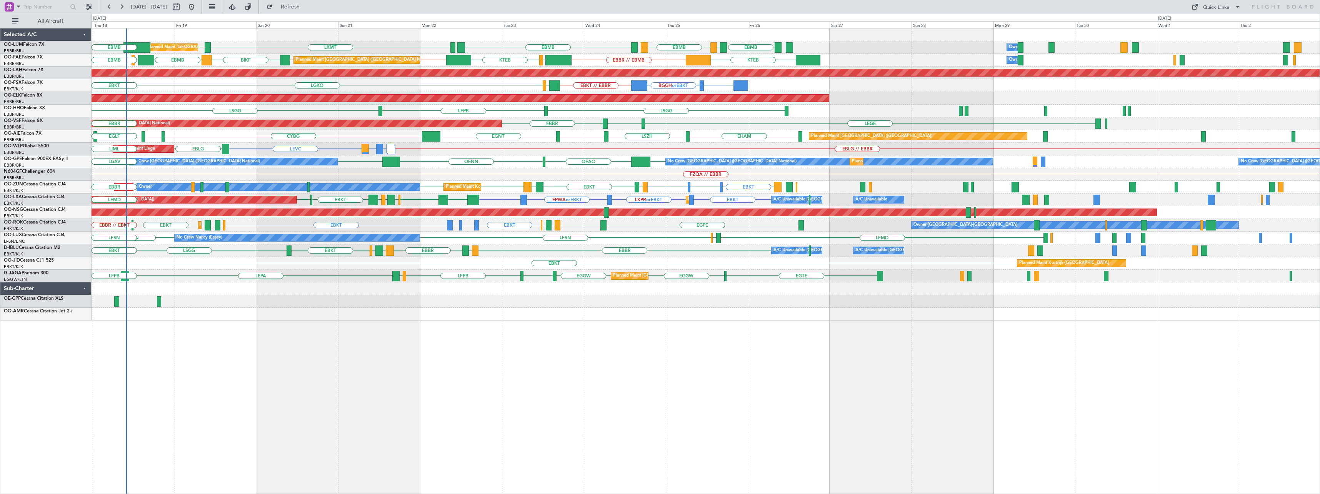
click at [365, 347] on div "LKMT EBMB EBMB EPRZ EPRZ EBMB EYSA EBBR // EBMB EBBR // EBMB FZAA Owner Melsbro…" at bounding box center [706, 261] width 1228 height 466
